Goal: Task Accomplishment & Management: Complete application form

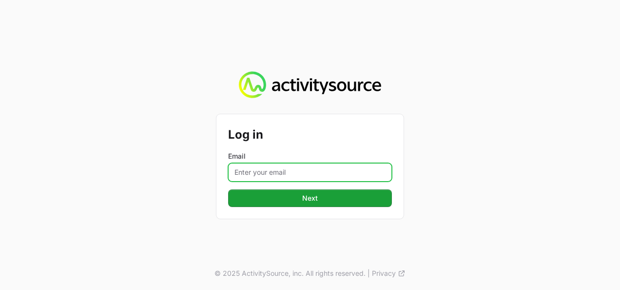
click at [290, 167] on input "Email" at bounding box center [310, 172] width 164 height 19
type input "[PERSON_NAME][EMAIL_ADDRESS][DOMAIN_NAME]"
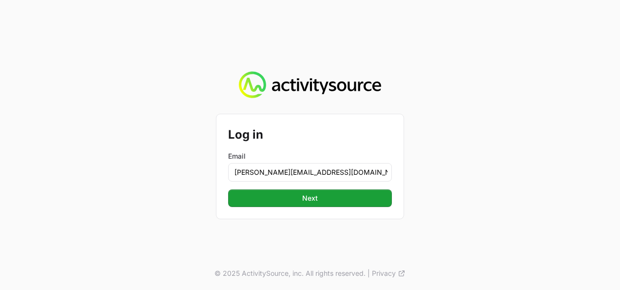
click at [308, 207] on div "Log in Email [PERSON_NAME][EMAIL_ADDRESS][DOMAIN_NAME] Next" at bounding box center [310, 166] width 187 height 104
click at [309, 207] on div "Log in Email [PERSON_NAME][EMAIL_ADDRESS][DOMAIN_NAME] Next" at bounding box center [310, 166] width 187 height 104
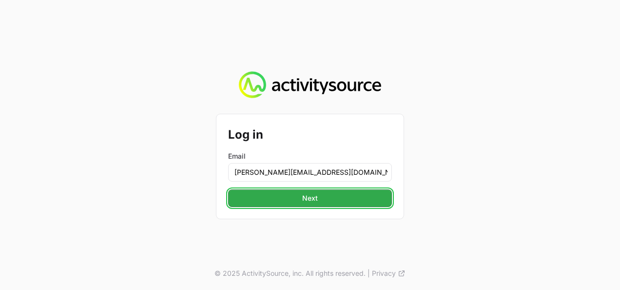
click at [317, 196] on span "Next" at bounding box center [310, 198] width 16 height 12
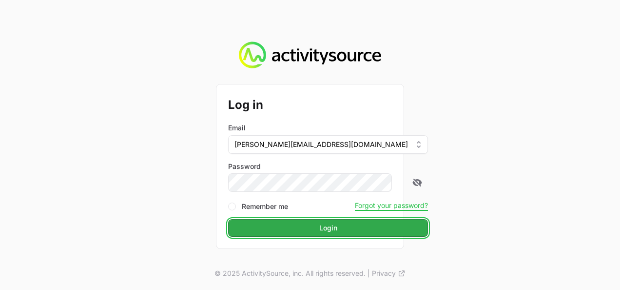
click at [319, 225] on span "Login" at bounding box center [328, 228] width 18 height 12
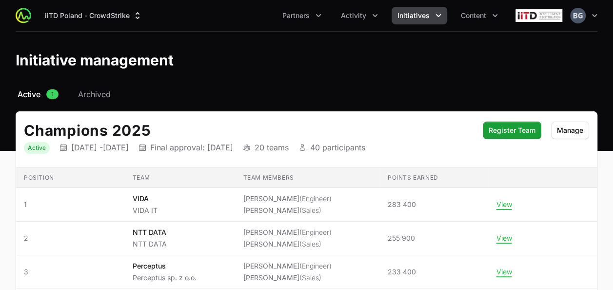
click at [424, 11] on span "Initiatives" at bounding box center [413, 16] width 32 height 10
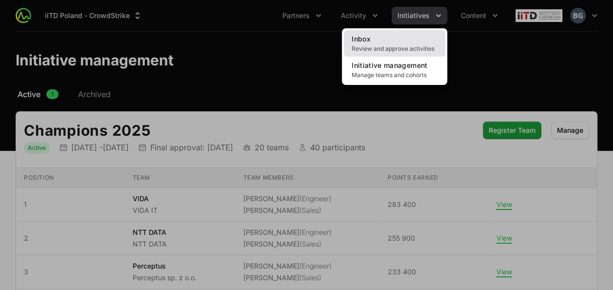
click at [370, 53] on link "Inbox Review and approve activities" at bounding box center [394, 43] width 101 height 26
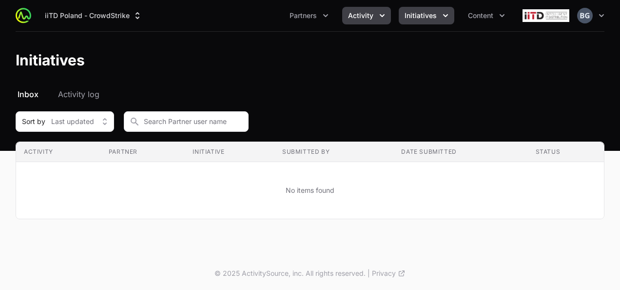
click at [372, 14] on span "Activity" at bounding box center [360, 16] width 25 height 10
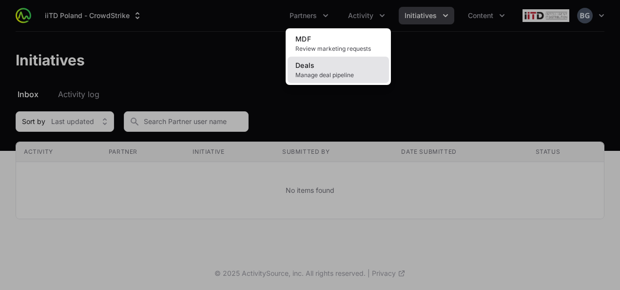
click at [317, 81] on link "Deals Manage deal pipeline" at bounding box center [338, 70] width 101 height 26
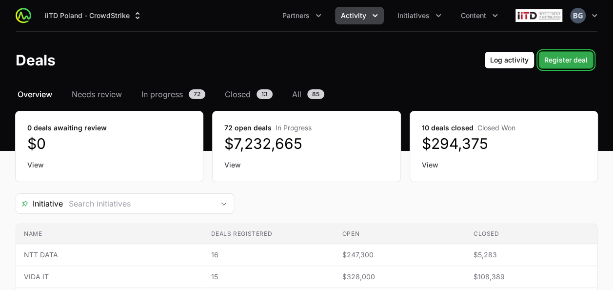
click at [591, 55] on button "Register deal" at bounding box center [565, 60] width 55 height 18
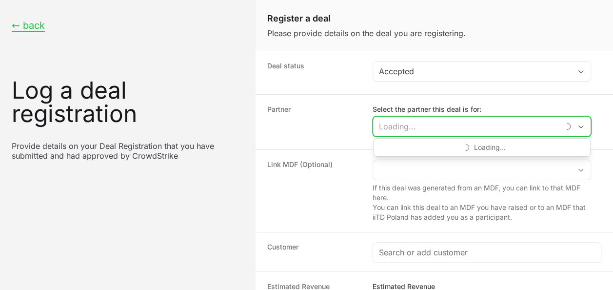
click at [453, 125] on input "Select the partner this deal is for:" at bounding box center [466, 127] width 186 height 20
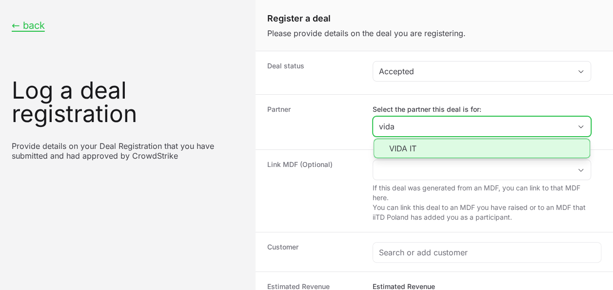
click at [425, 147] on li "VIDA IT" at bounding box center [482, 149] width 217 height 20
type input "VIDA IT"
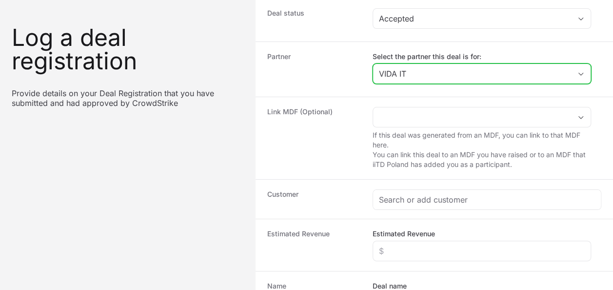
scroll to position [98, 0]
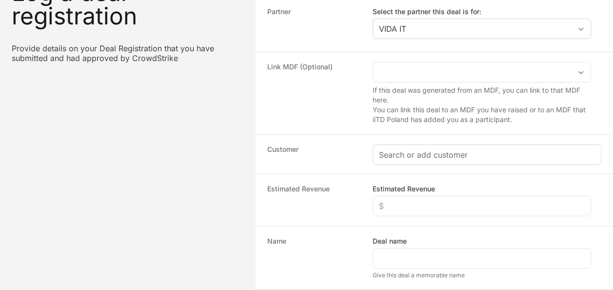
click at [412, 142] on div "Customer" at bounding box center [434, 154] width 357 height 40
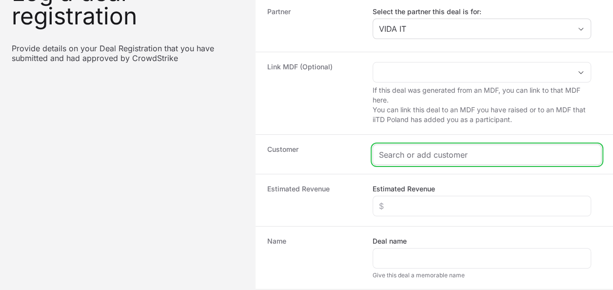
click at [415, 151] on input "Create activity form" at bounding box center [487, 155] width 216 height 12
paste input "Centrum Medyczne Kształcenia Podyplomowego"
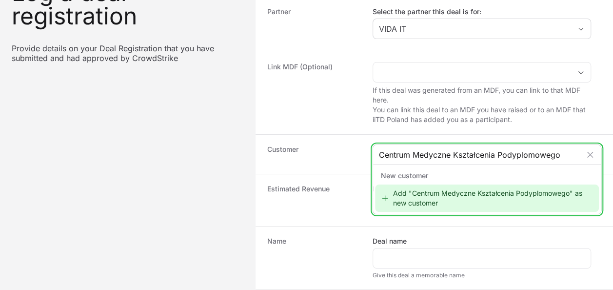
type input "Centrum Medyczne Kształcenia Podyplomowego"
click at [436, 195] on div "Add "Centrum Medyczne Kształcenia Podyplomowego" as new customer" at bounding box center [487, 197] width 224 height 27
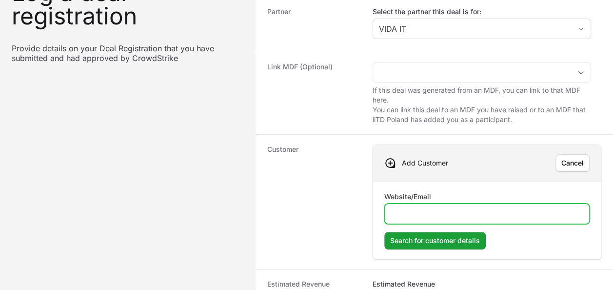
paste input "[URL][DOMAIN_NAME]"
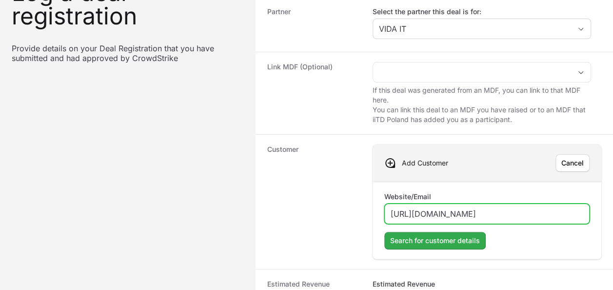
type input "[URL][DOMAIN_NAME]"
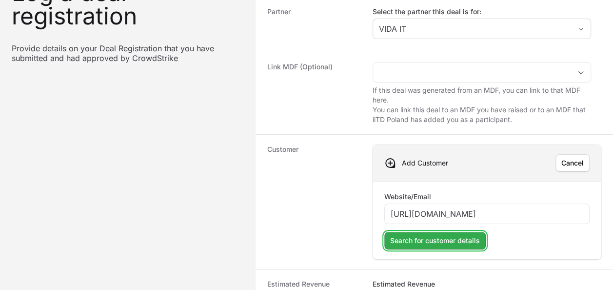
click at [446, 235] on span "Search for customer details" at bounding box center [435, 241] width 90 height 12
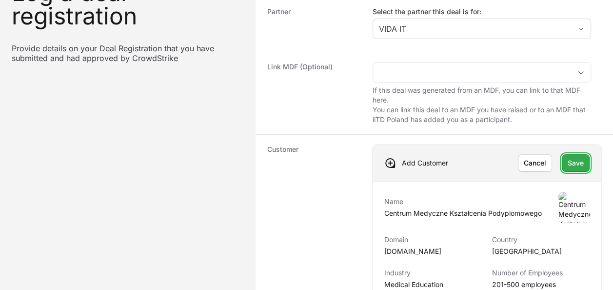
click at [575, 162] on span "Save" at bounding box center [576, 163] width 16 height 12
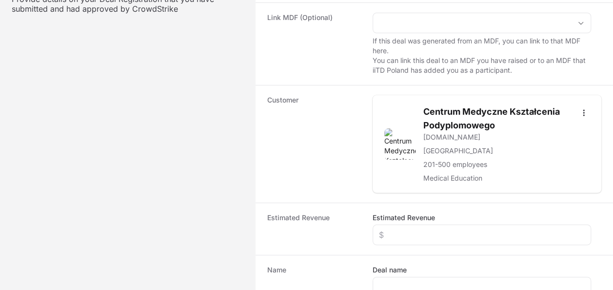
scroll to position [195, 0]
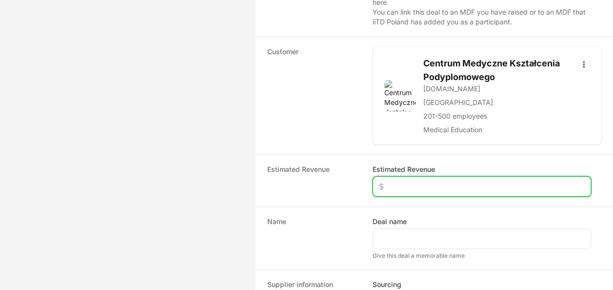
click at [414, 181] on input "Estimated Revenue" at bounding box center [482, 186] width 206 height 12
type input "$12,000"
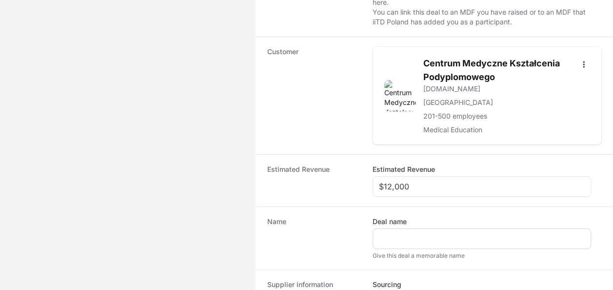
click at [418, 228] on div "Create activity form" at bounding box center [482, 238] width 218 height 20
click at [420, 229] on div "Create activity form" at bounding box center [482, 238] width 218 height 20
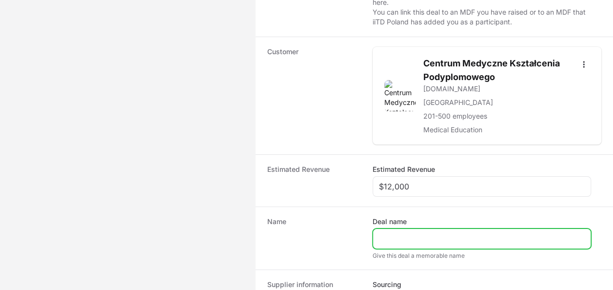
click at [424, 235] on input "Deal name" at bounding box center [482, 239] width 206 height 12
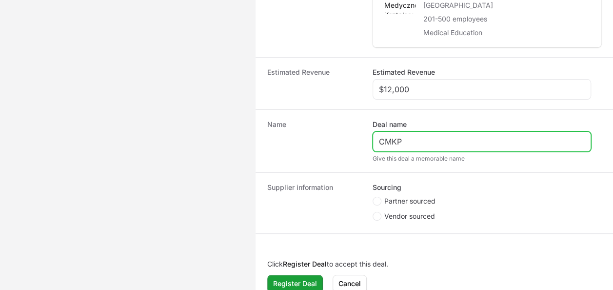
scroll to position [293, 0]
type input "CMKP"
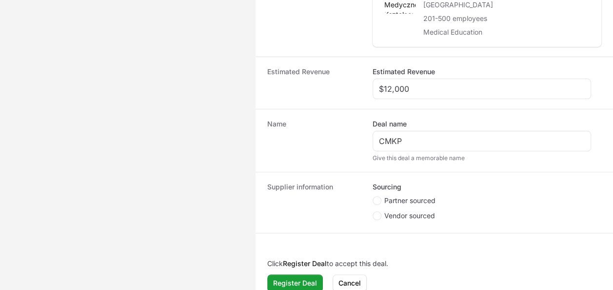
click at [409, 203] on li "Partner sourced" at bounding box center [482, 202] width 218 height 12
click at [409, 200] on span "Partner sourced" at bounding box center [409, 201] width 51 height 10
click at [374, 197] on input "Partner sourced" at bounding box center [373, 196] width 1 height 1
radio input "true"
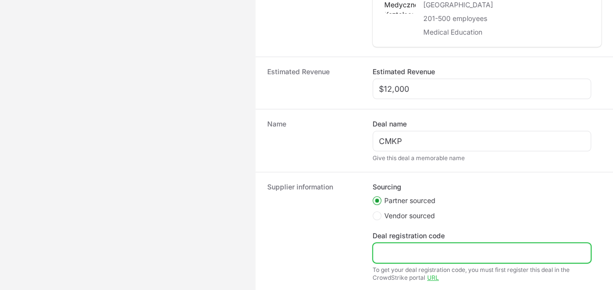
click at [409, 247] on input "Deal registration code" at bounding box center [482, 253] width 206 height 12
paste input "DR-857f054b"
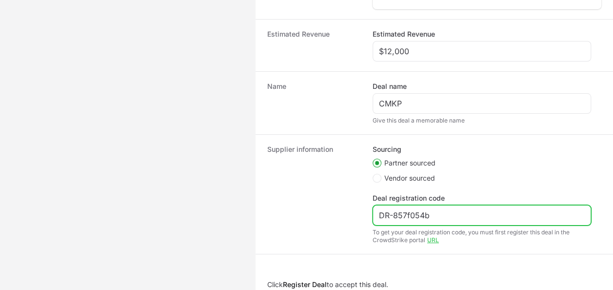
scroll to position [360, 0]
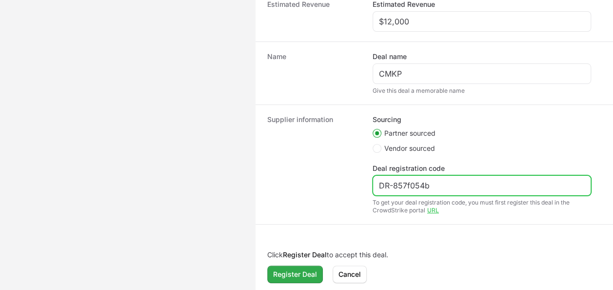
type input "DR-857f054b"
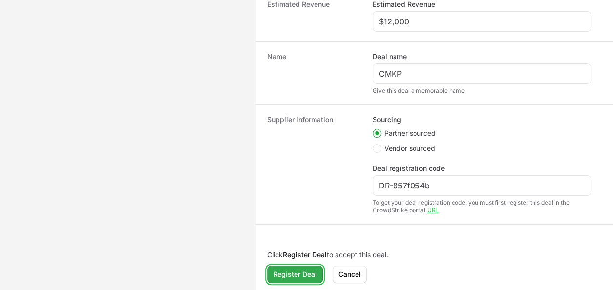
click at [311, 273] on span "Register Deal" at bounding box center [295, 274] width 44 height 12
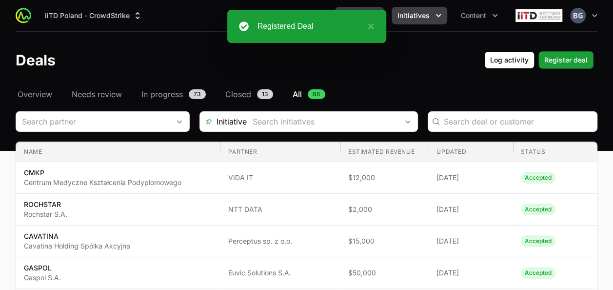
click at [429, 20] on button "Initiatives" at bounding box center [420, 16] width 56 height 18
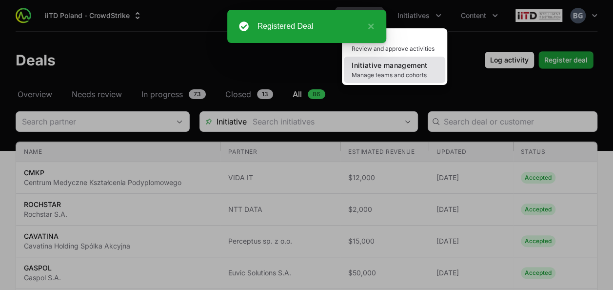
click at [396, 74] on span "Manage teams and cohorts" at bounding box center [395, 75] width 86 height 8
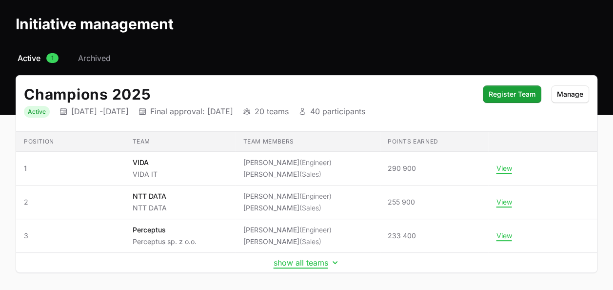
scroll to position [49, 0]
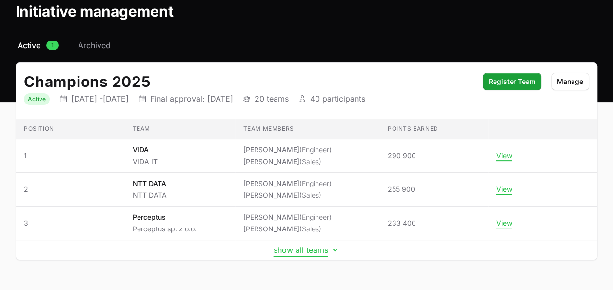
click at [317, 249] on button "show all teams" at bounding box center [307, 250] width 66 height 10
